Goal: Find specific page/section: Find specific page/section

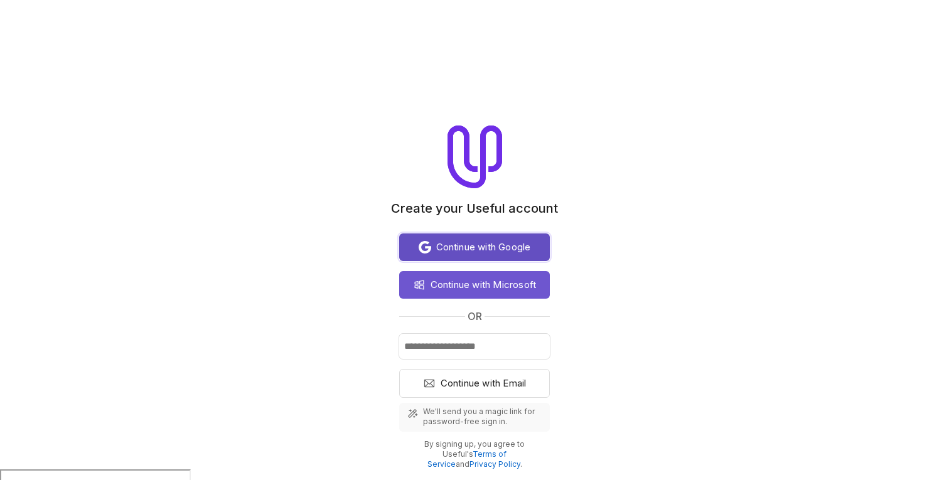
click at [458, 247] on span "Continue with Google" at bounding box center [483, 247] width 95 height 15
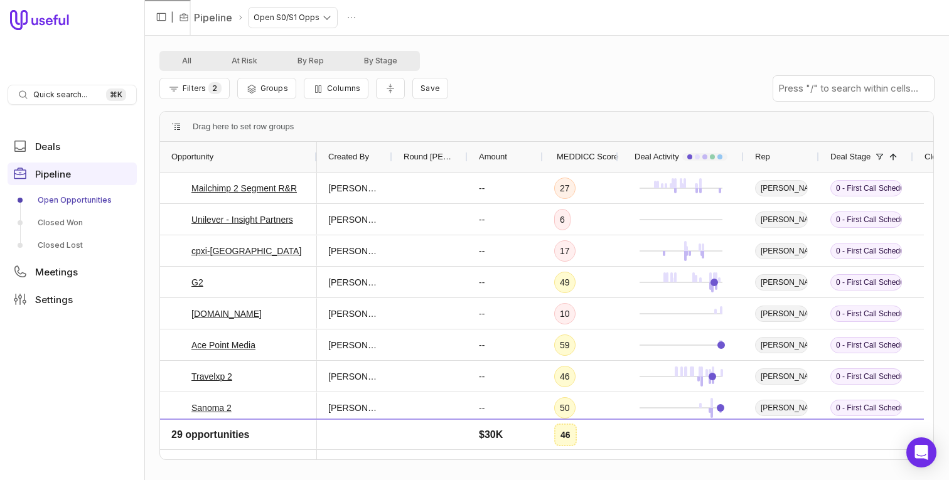
click at [539, 58] on div "All At Risk By Rep By Stage" at bounding box center [546, 61] width 775 height 20
click at [536, 62] on div "All At Risk By Rep By Stage" at bounding box center [546, 61] width 775 height 20
